Goal: Ask a question

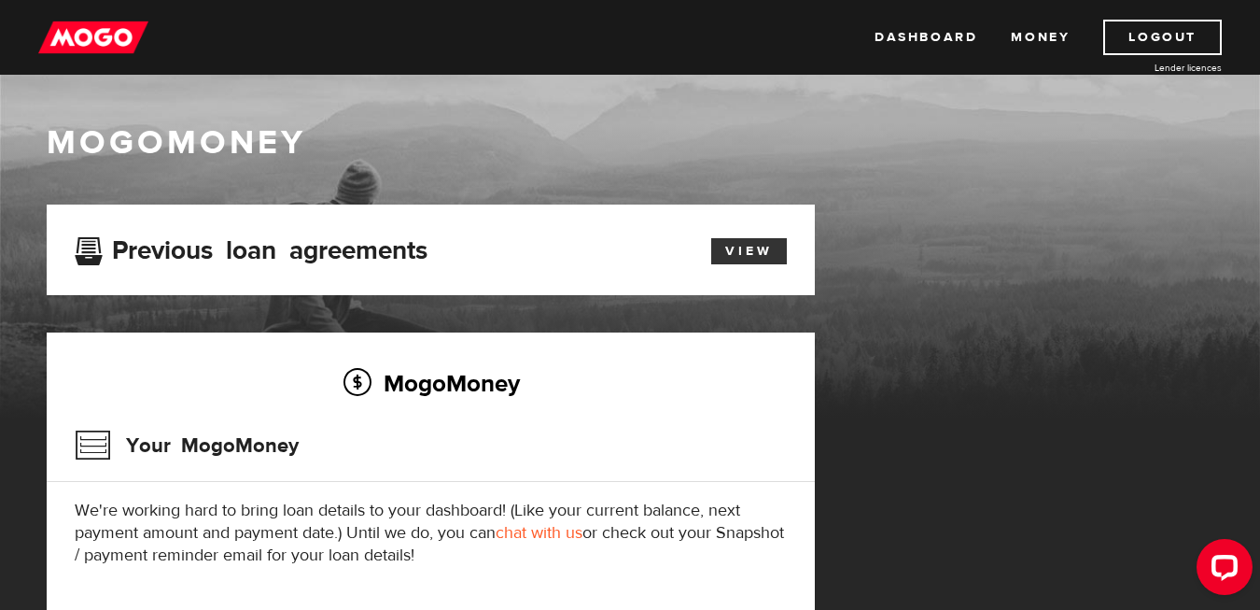
click at [731, 250] on link "View" at bounding box center [749, 251] width 76 height 26
click at [1037, 44] on link "Money" at bounding box center [1040, 37] width 59 height 35
click at [939, 48] on link "Dashboard" at bounding box center [926, 37] width 103 height 35
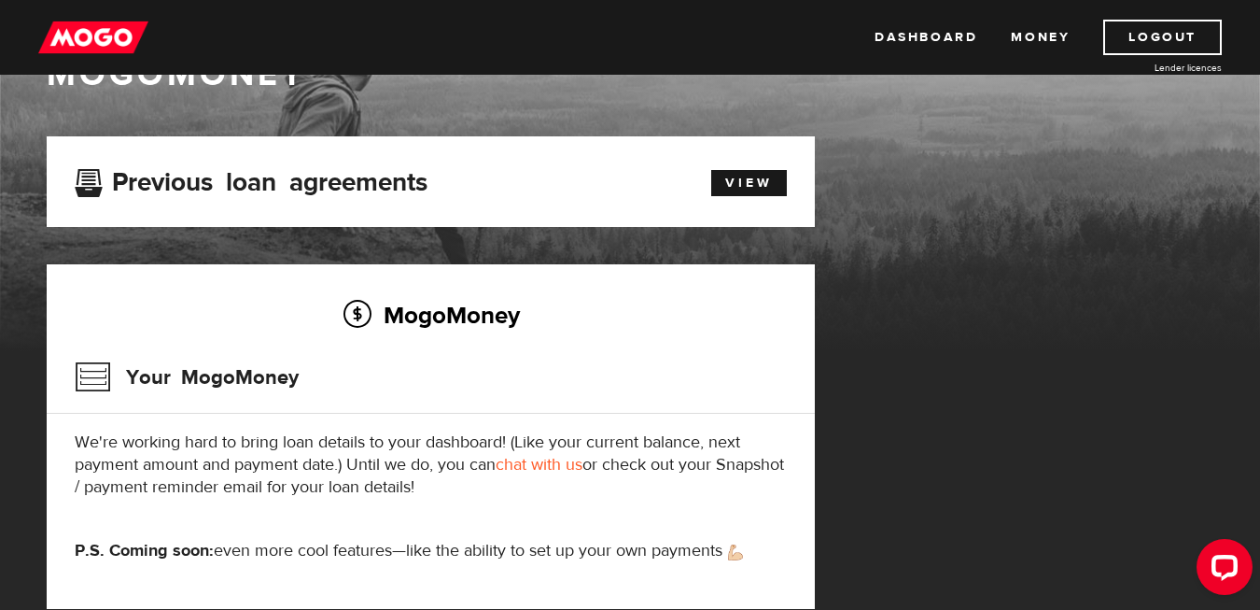
click at [565, 468] on link "chat with us" at bounding box center [539, 464] width 87 height 21
click at [944, 45] on link "Dashboard" at bounding box center [926, 37] width 103 height 35
